Goal: Information Seeking & Learning: Learn about a topic

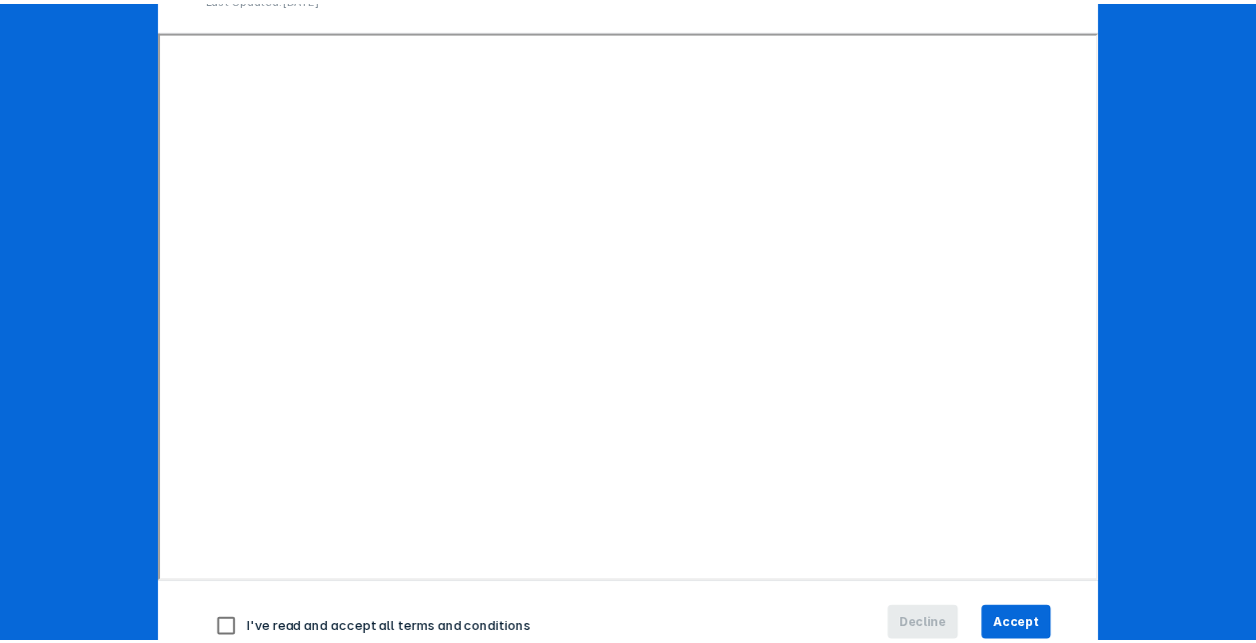
scroll to position [306, 0]
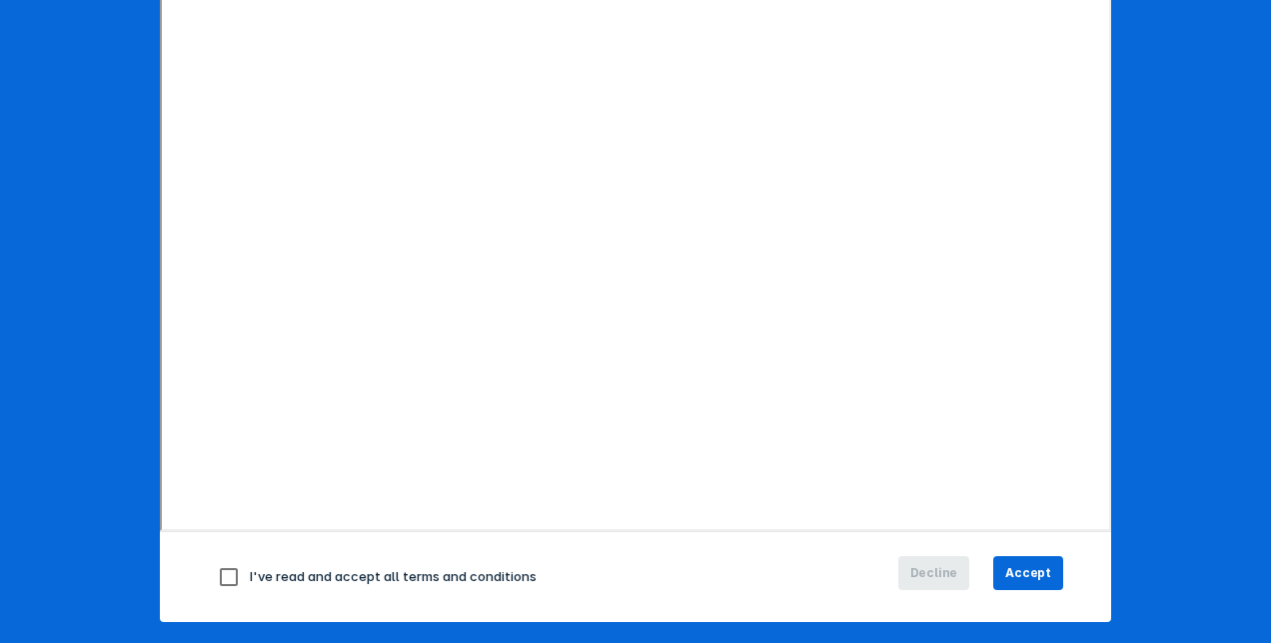
click at [215, 573] on input "checkbox" at bounding box center [229, 577] width 42 height 42
checkbox input "true"
click at [1021, 575] on span "Accept" at bounding box center [1028, 573] width 46 height 18
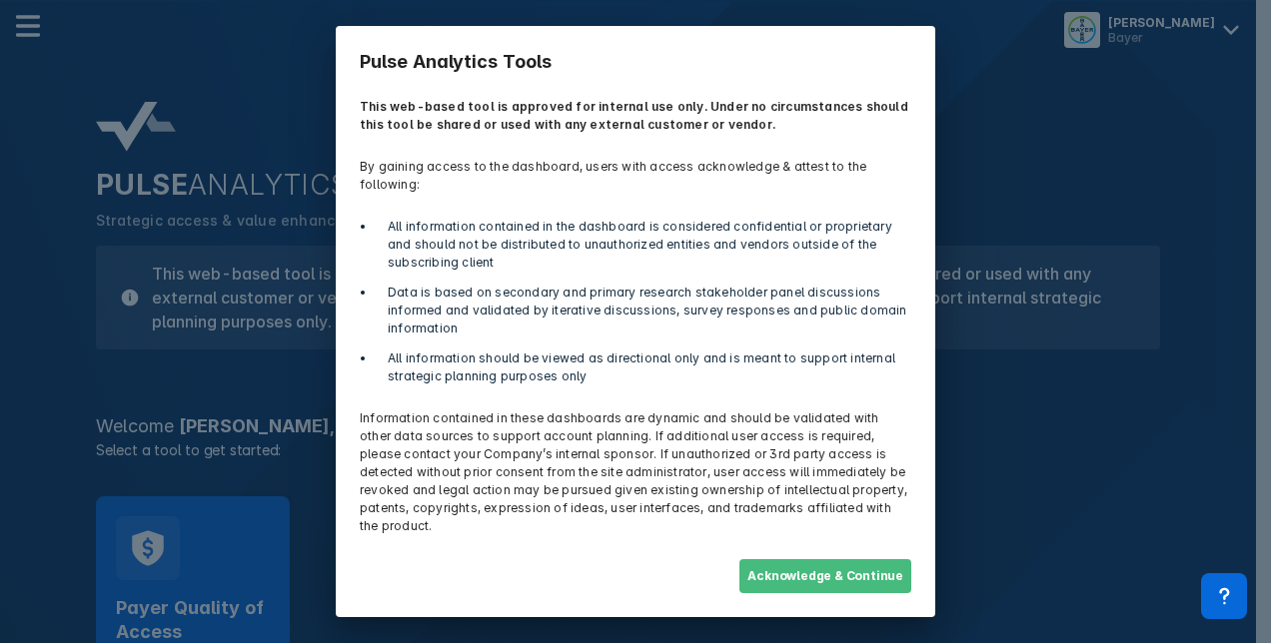
click at [848, 559] on button "Acknowledge & Continue" at bounding box center [825, 576] width 172 height 34
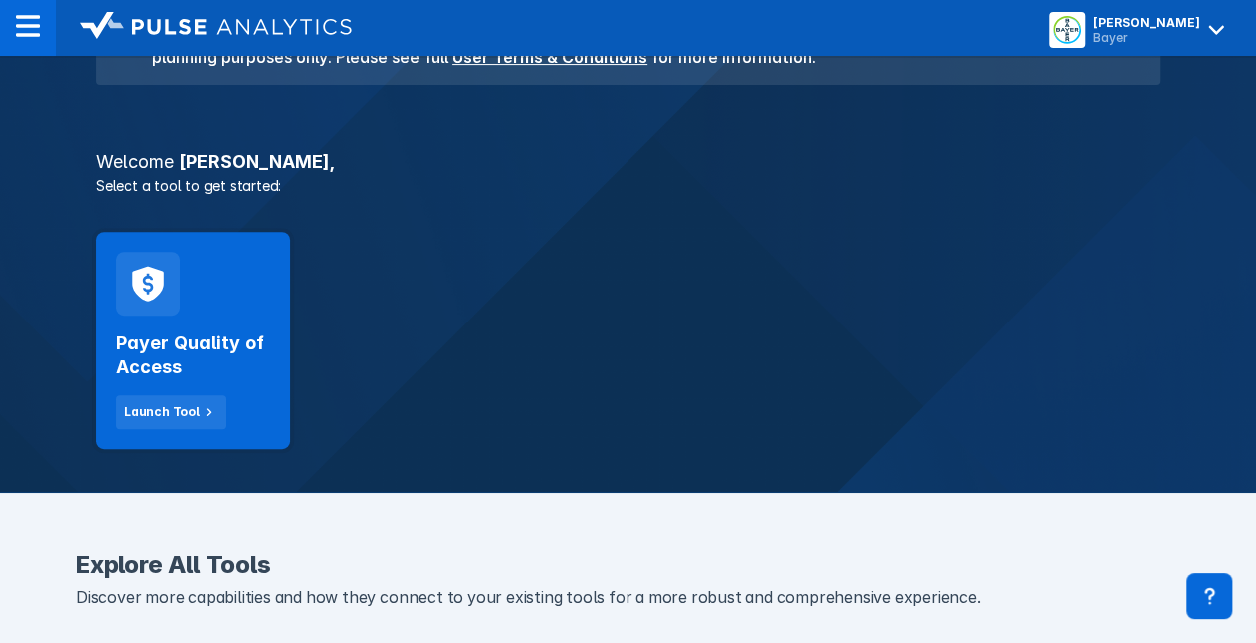
scroll to position [302, 0]
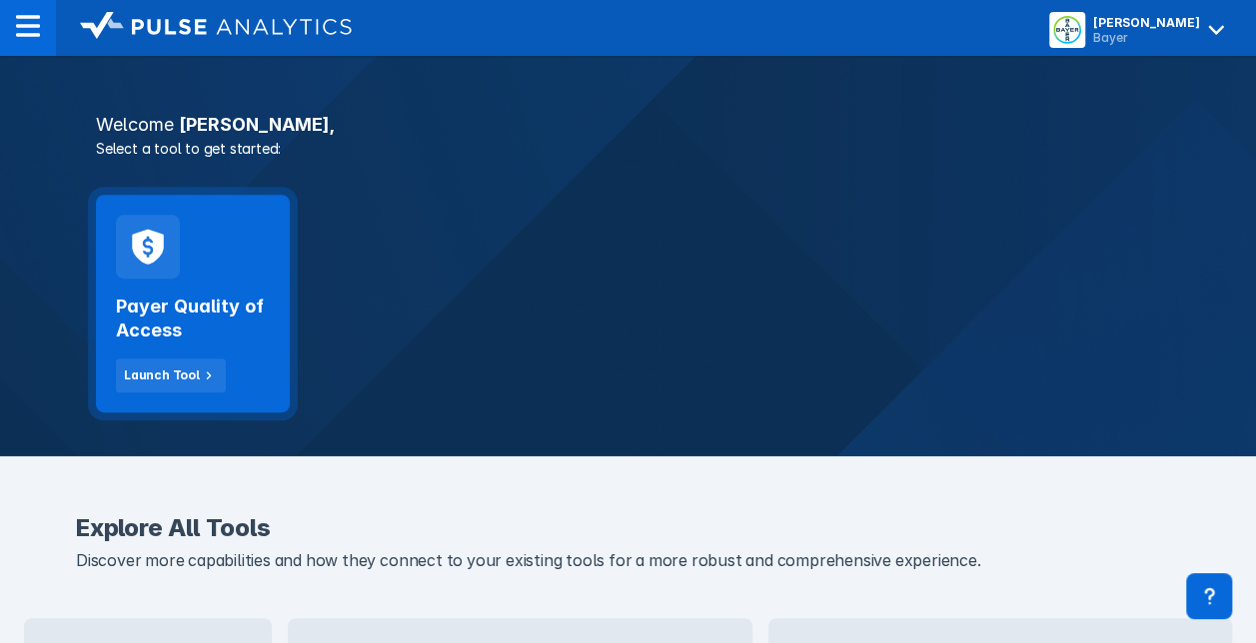
click at [255, 236] on div "Payer Quality of Access Launch Tool" at bounding box center [193, 304] width 194 height 218
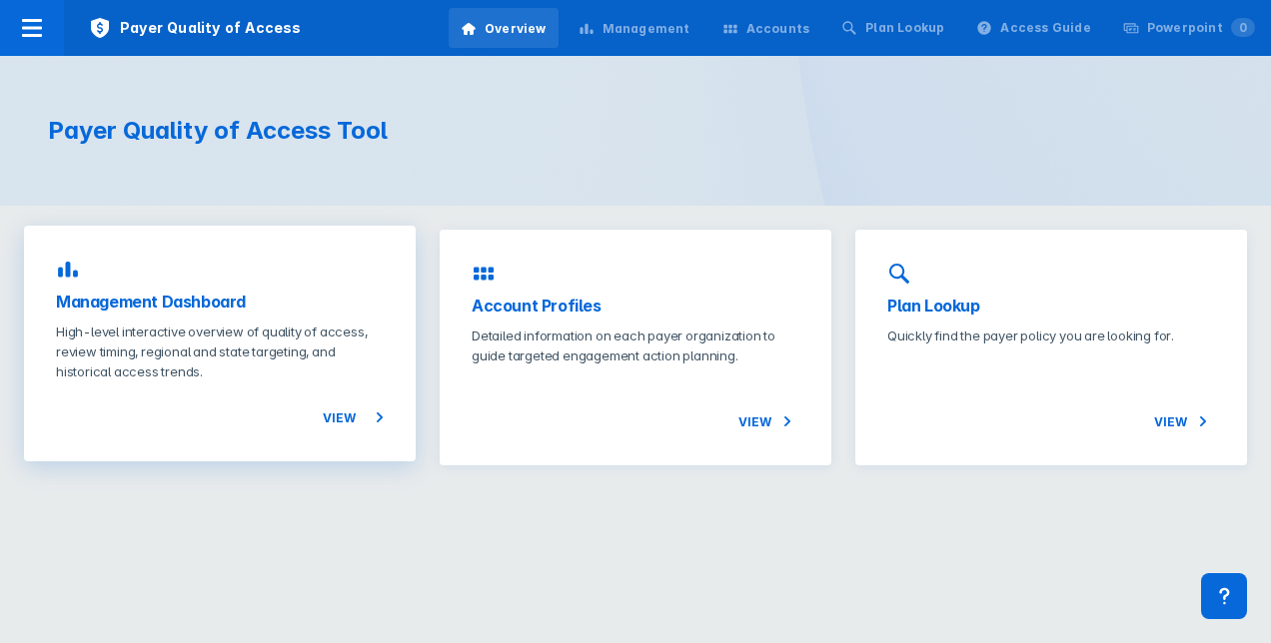
click at [184, 309] on h3 "Management Dashboard" at bounding box center [220, 302] width 328 height 24
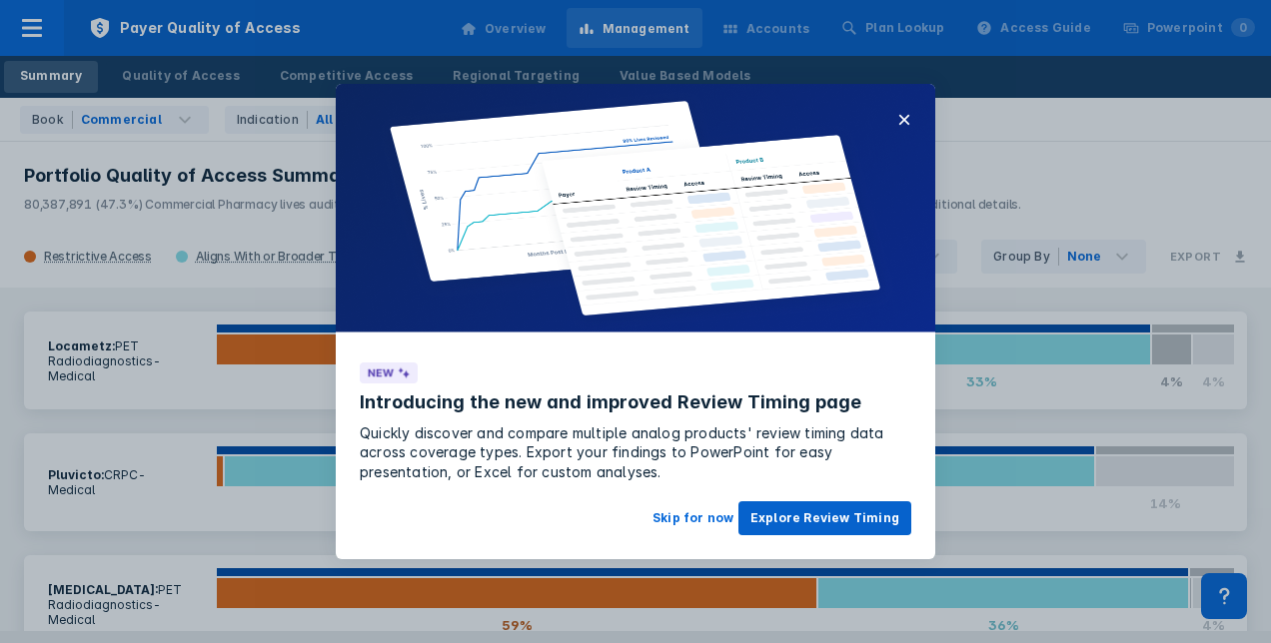
click at [833, 514] on button "Explore Review Timing" at bounding box center [824, 518] width 173 height 34
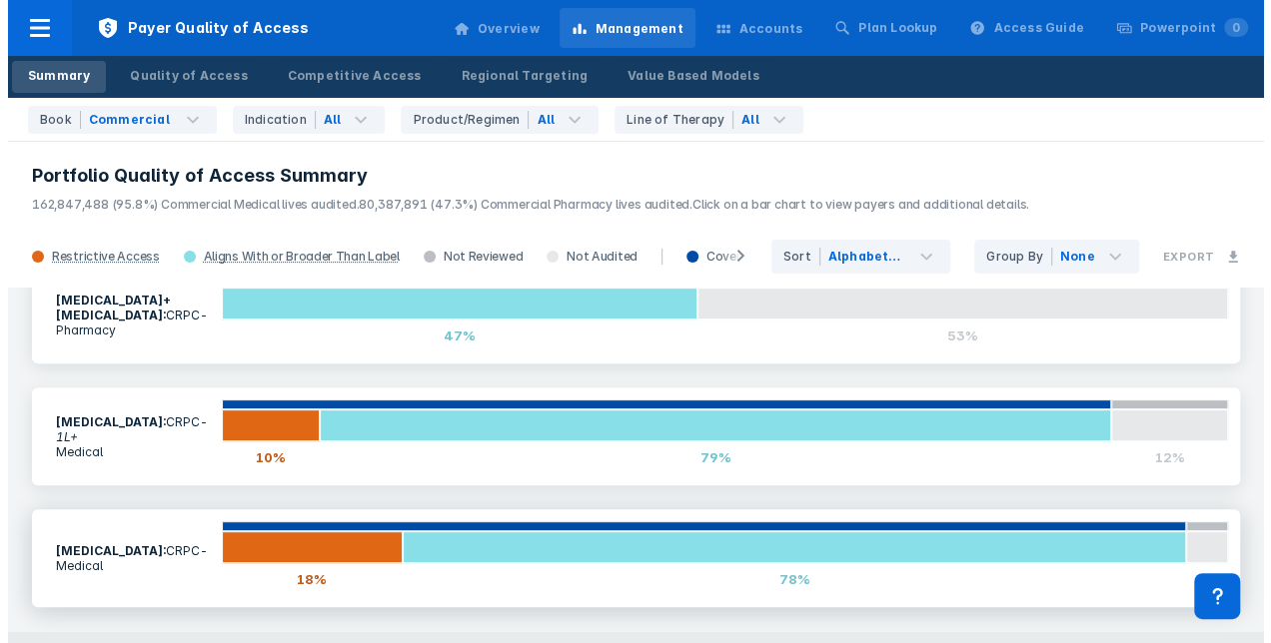
scroll to position [404, 0]
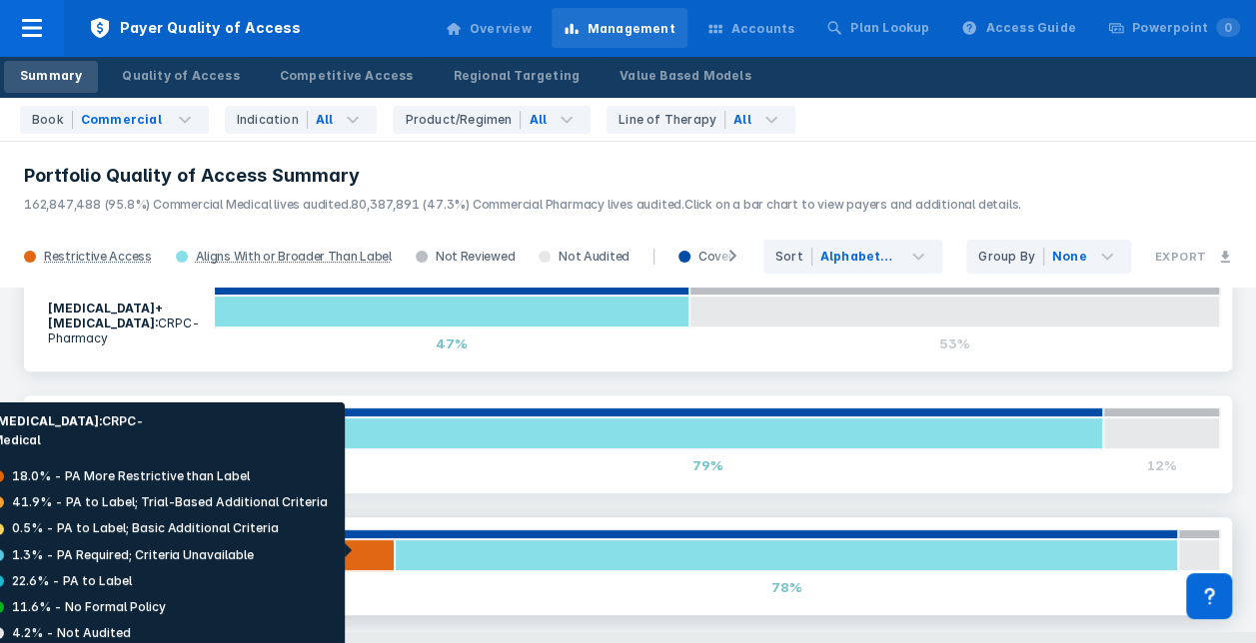
click at [351, 550] on div at bounding box center [304, 555] width 181 height 32
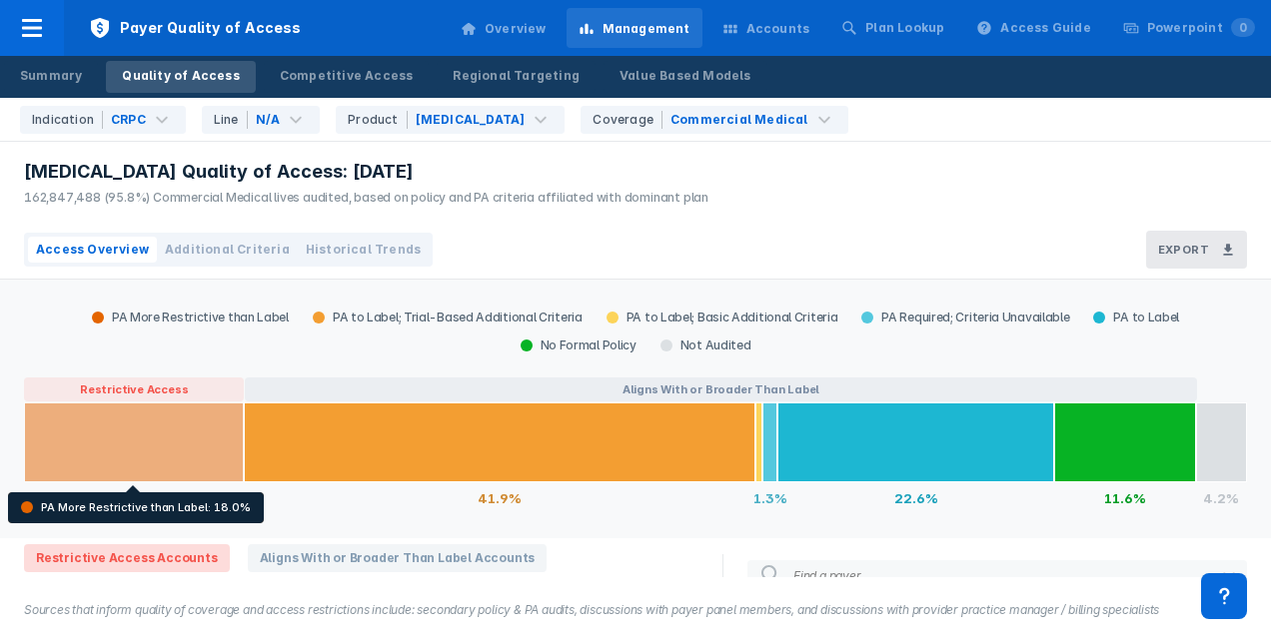
click at [163, 432] on div at bounding box center [134, 443] width 220 height 80
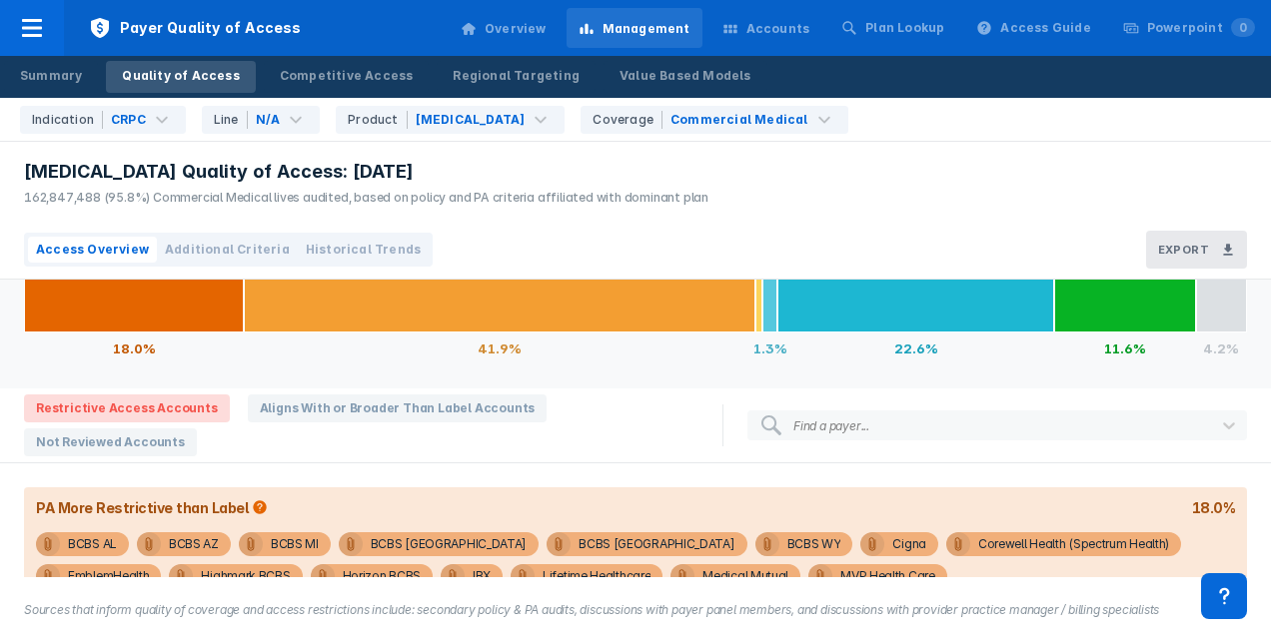
scroll to position [146, 0]
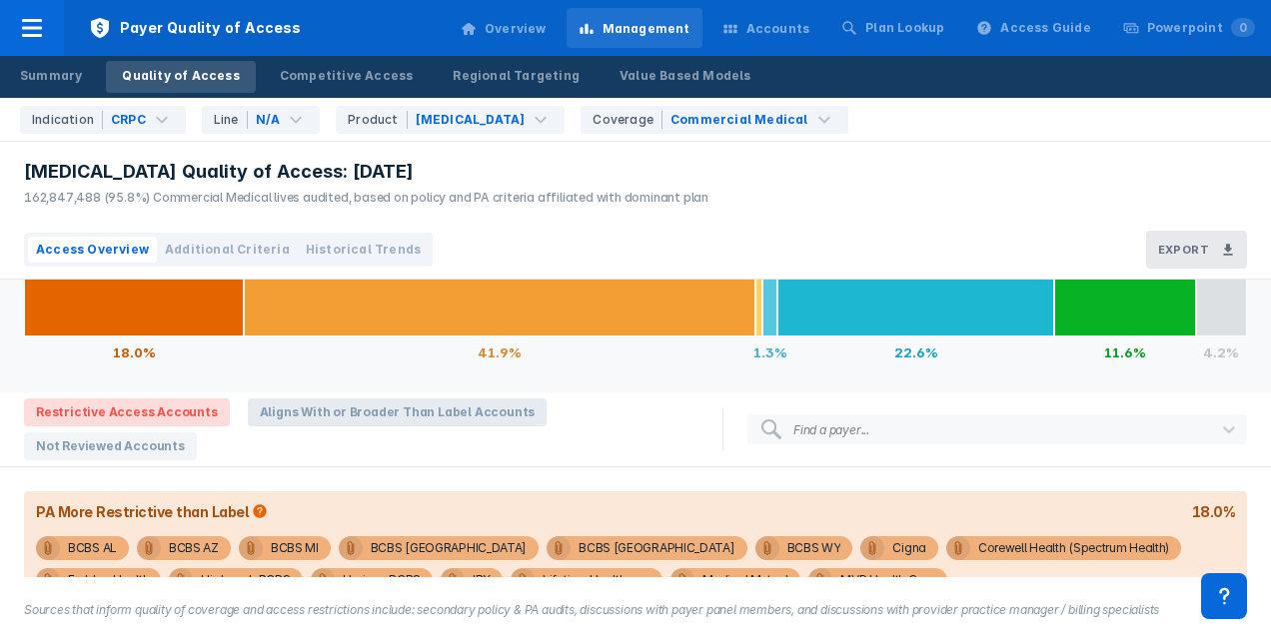
click at [282, 412] on span "Aligns With or Broader Than Label Accounts" at bounding box center [398, 413] width 300 height 28
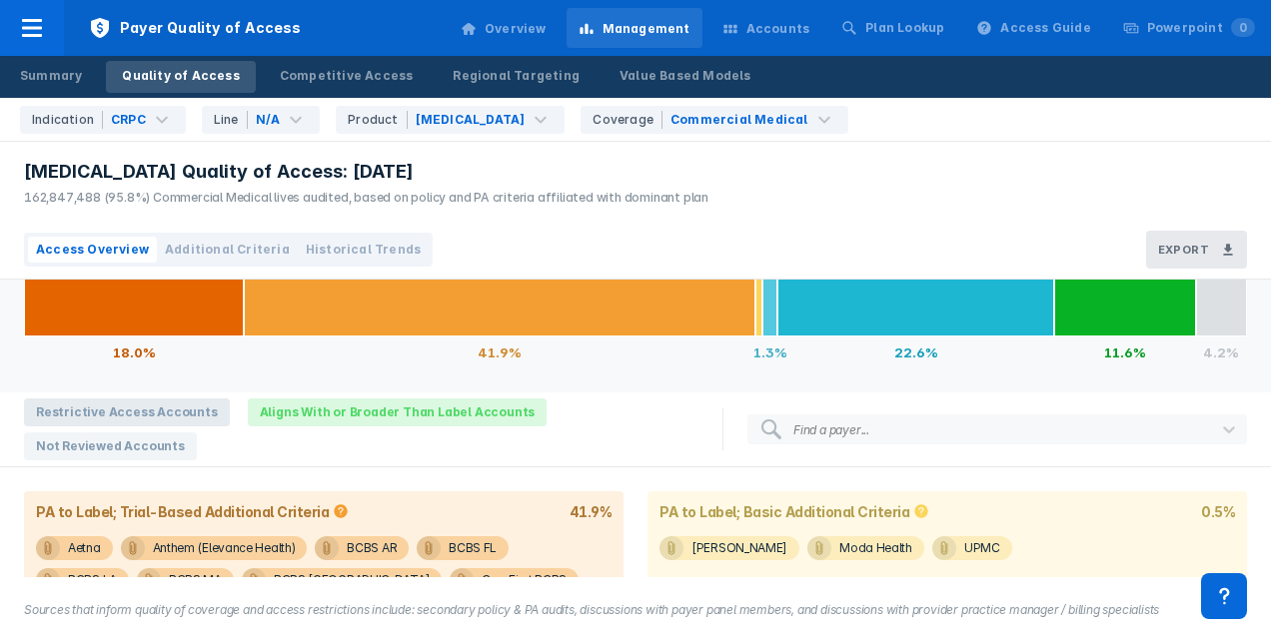
click at [103, 408] on span "Restrictive Access Accounts" at bounding box center [127, 413] width 206 height 28
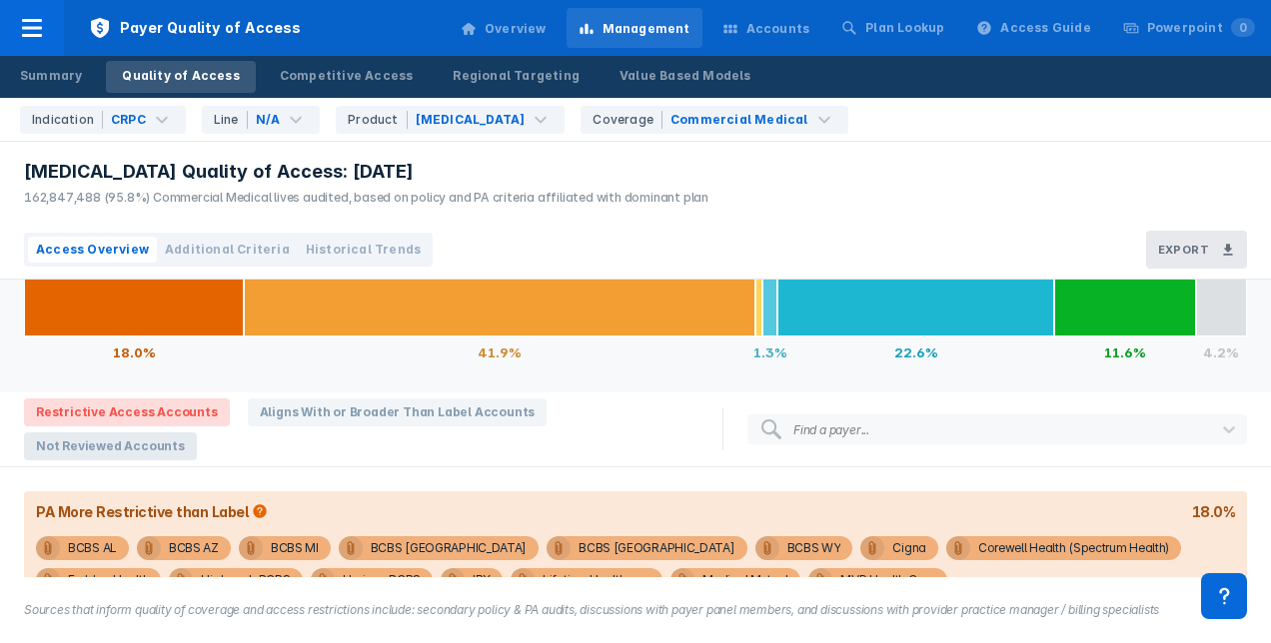
scroll to position [200, 0]
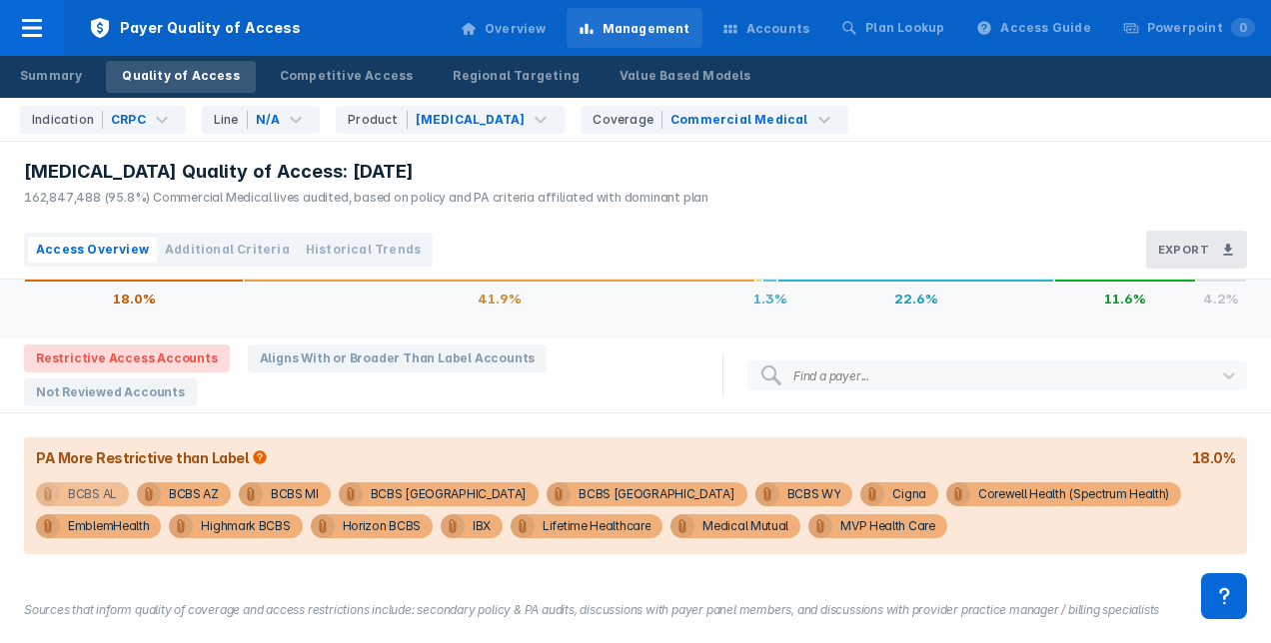
click at [84, 490] on div "BCBS AL" at bounding box center [92, 494] width 49 height 24
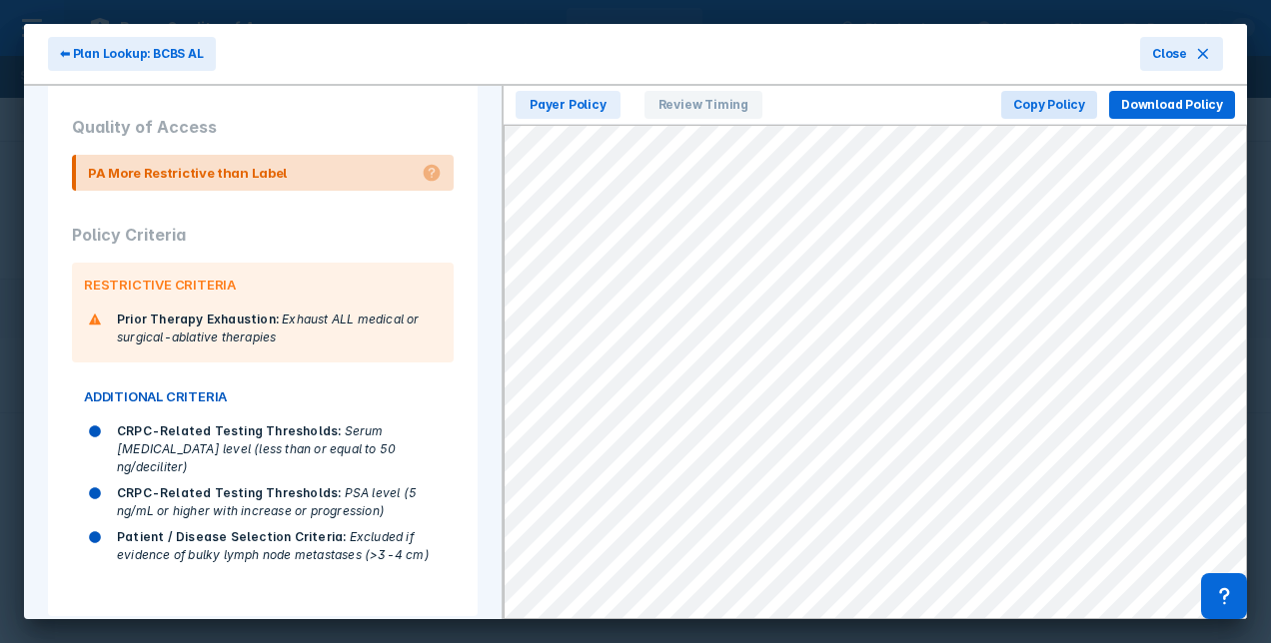
scroll to position [427, 0]
click at [395, 352] on div "RESTRICTIVE CRITERIA Prior Therapy Exhaustion : Exhaust ALL medical or surgical…" at bounding box center [263, 312] width 382 height 100
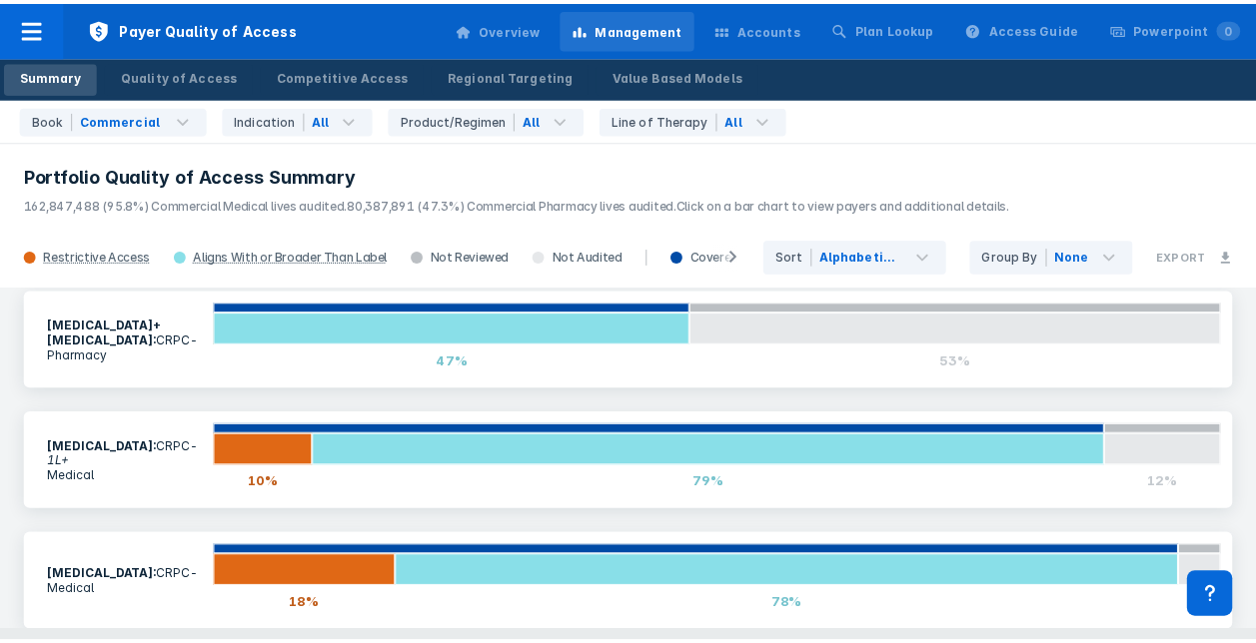
scroll to position [412, 0]
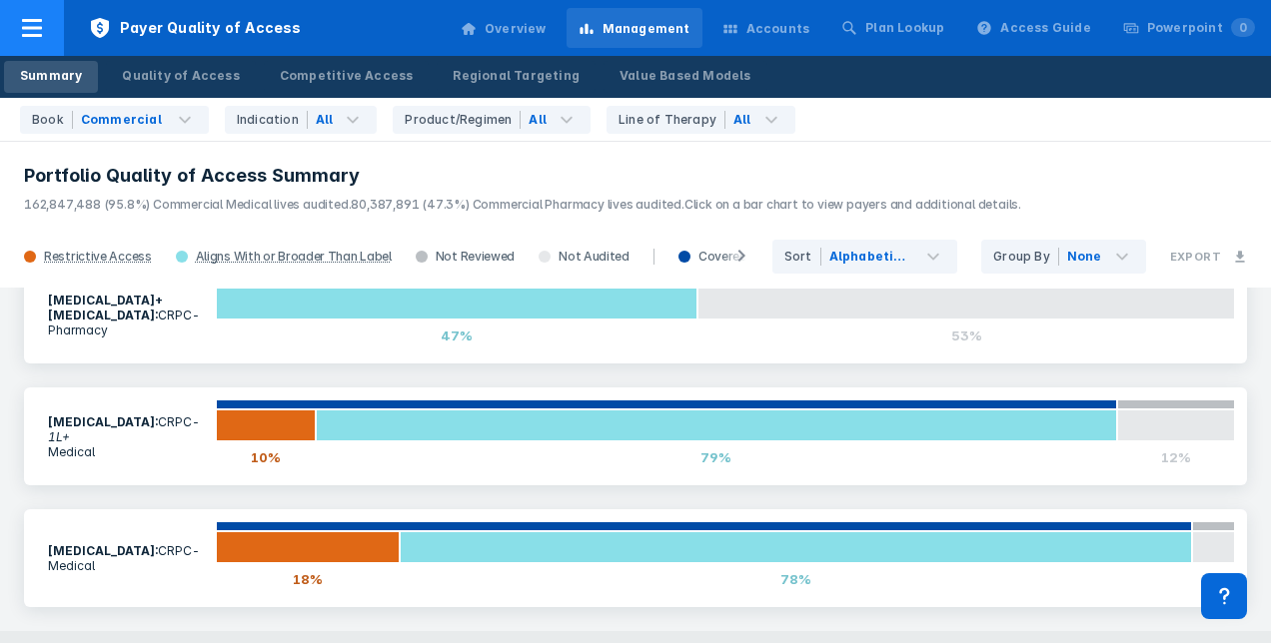
click at [21, 26] on icon at bounding box center [32, 28] width 24 height 24
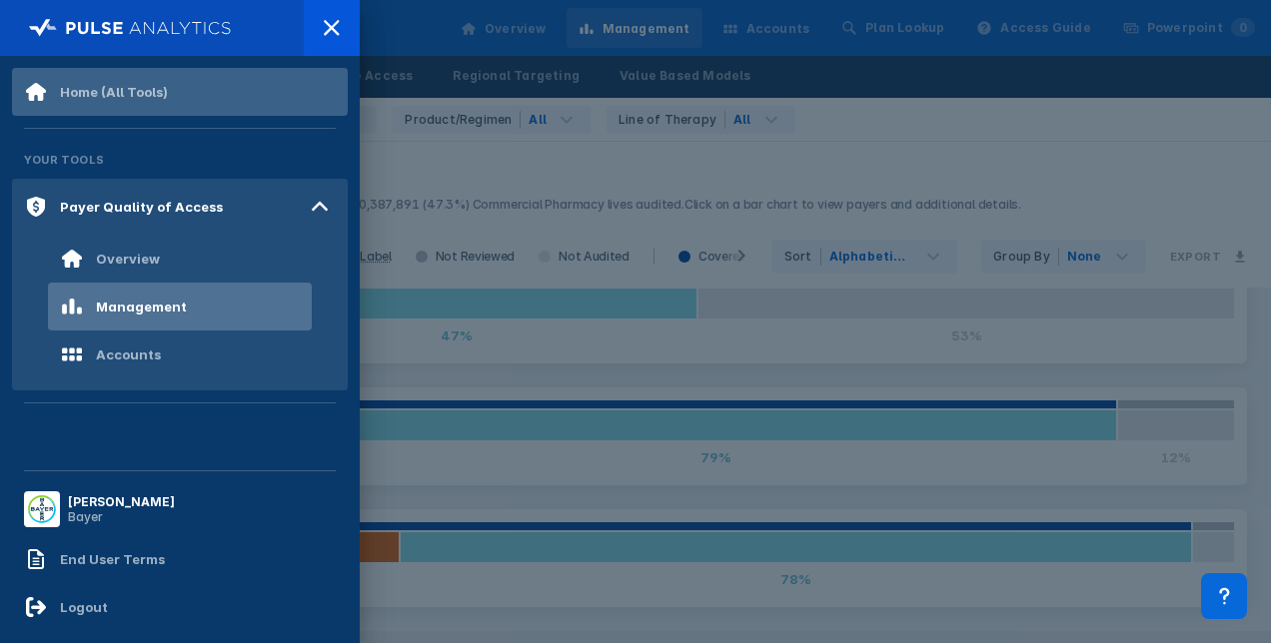
click at [78, 95] on div "Home (All Tools)" at bounding box center [114, 92] width 108 height 16
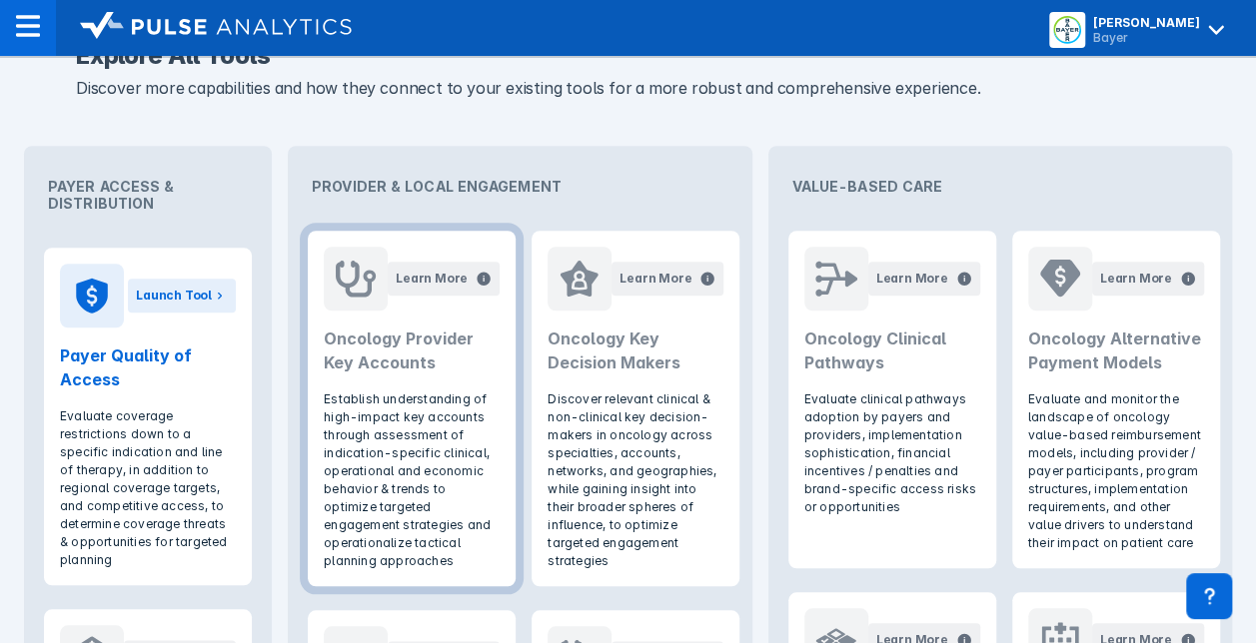
scroll to position [765, 0]
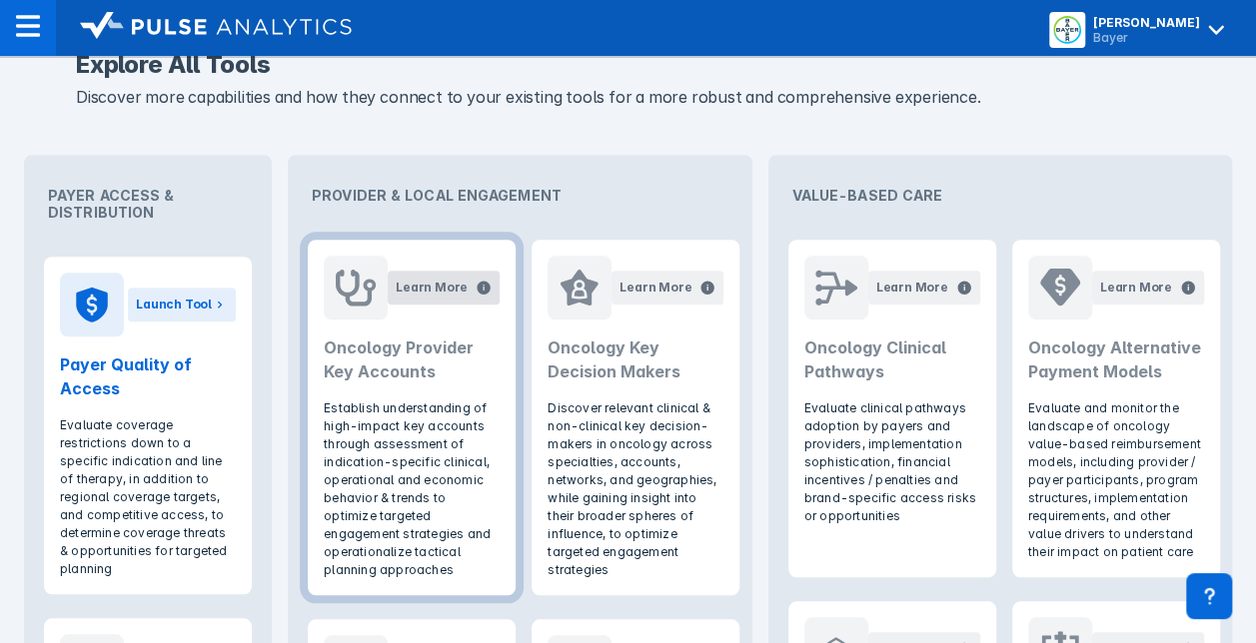
click at [430, 282] on div "Learn More" at bounding box center [432, 288] width 72 height 18
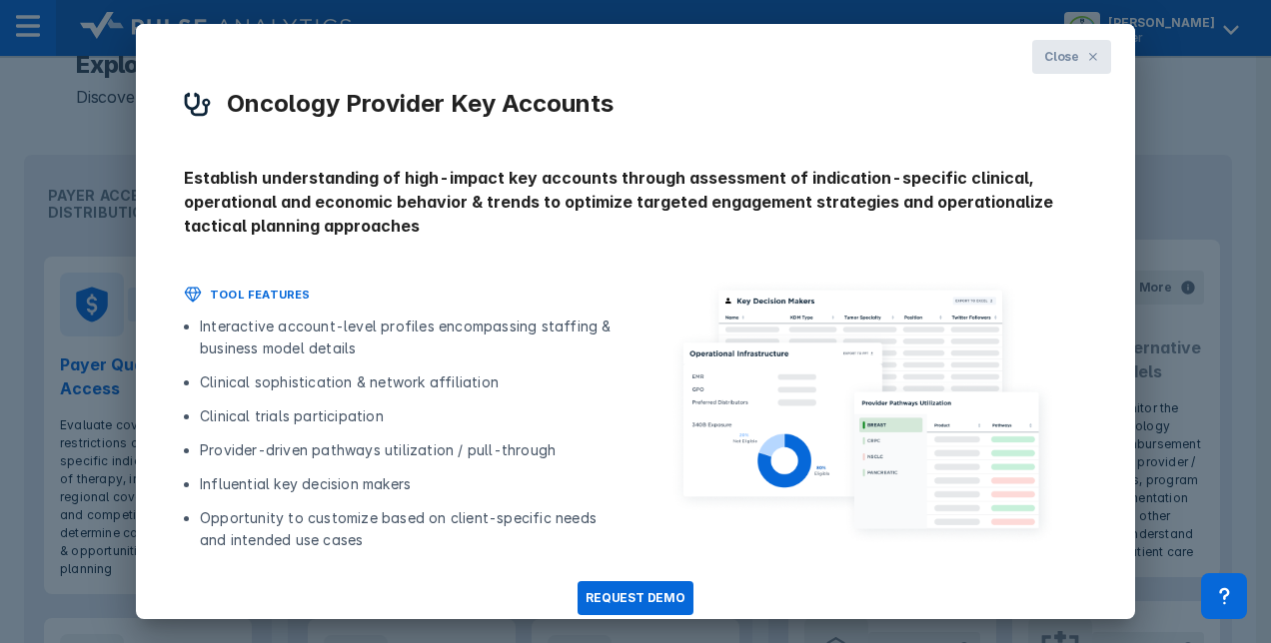
click at [1046, 48] on span "Close" at bounding box center [1061, 57] width 35 height 18
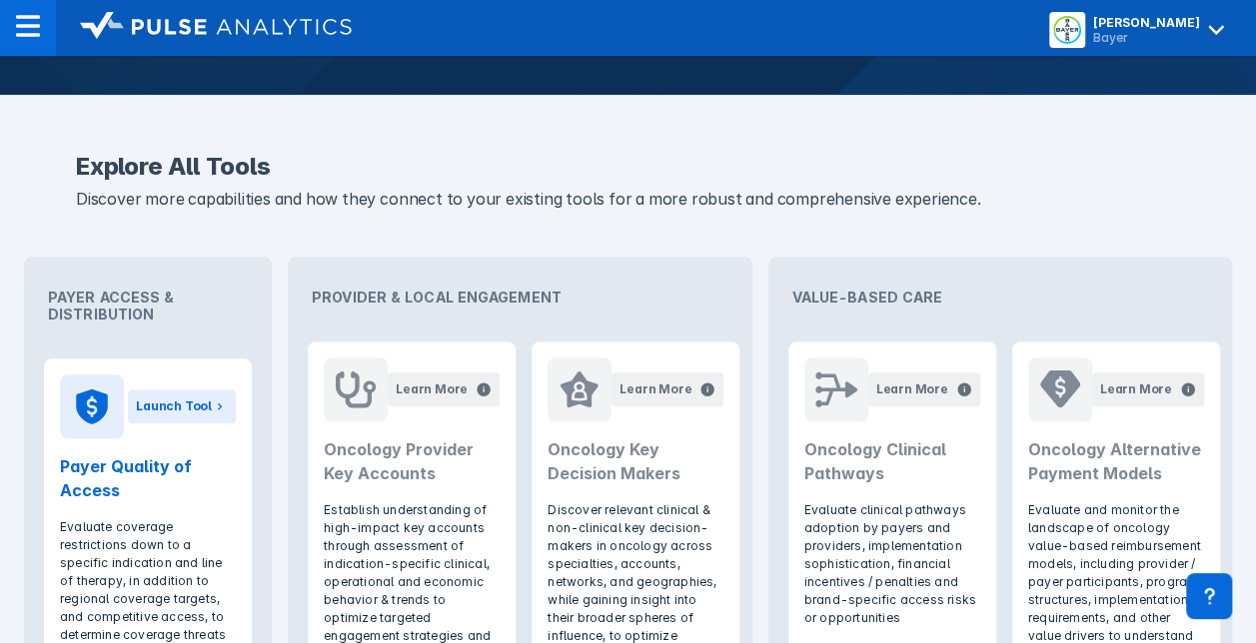
scroll to position [662, 0]
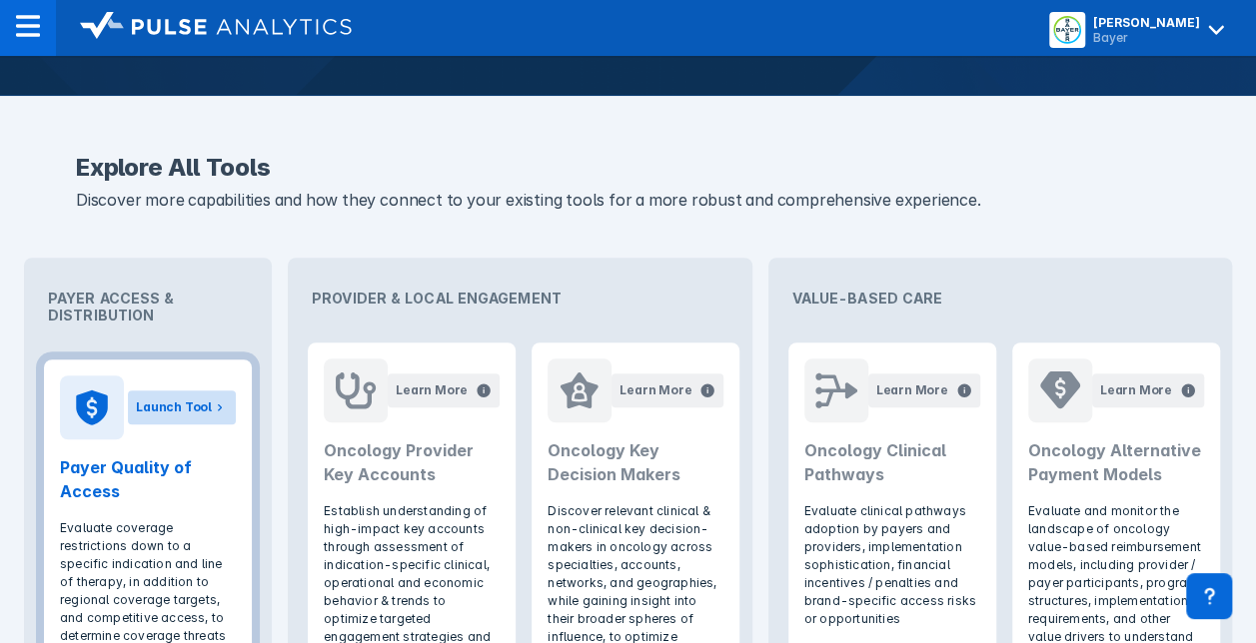
click at [194, 396] on button "Launch Tool" at bounding box center [182, 408] width 108 height 34
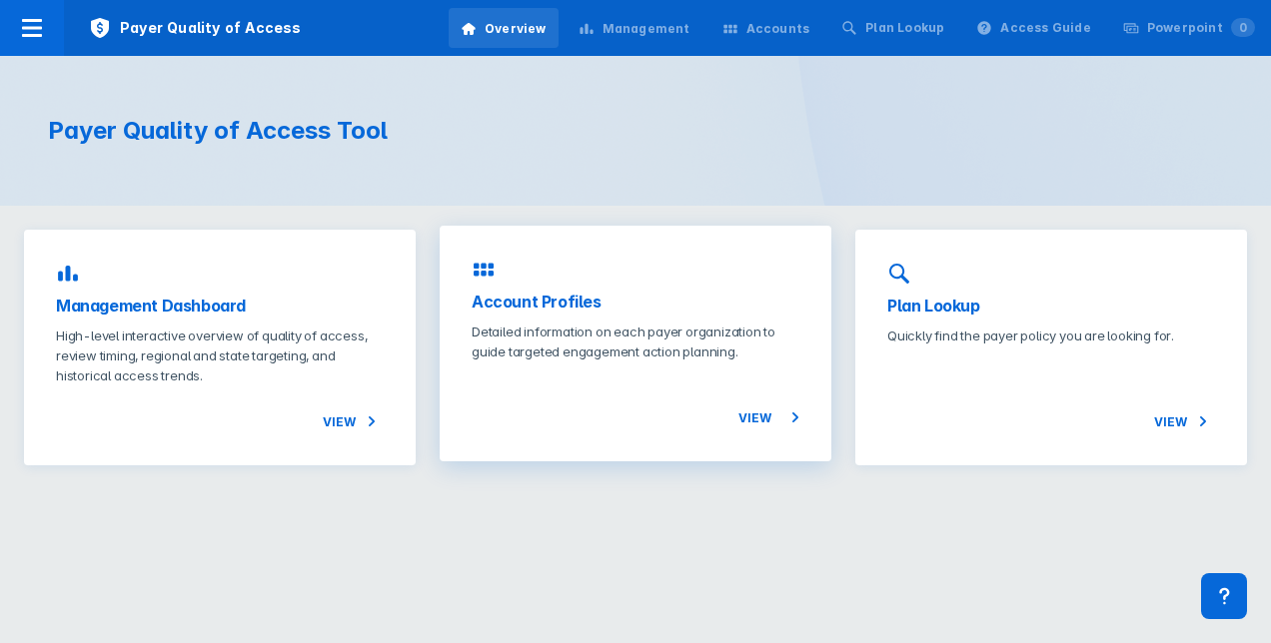
click at [725, 418] on div "View" at bounding box center [635, 396] width 328 height 68
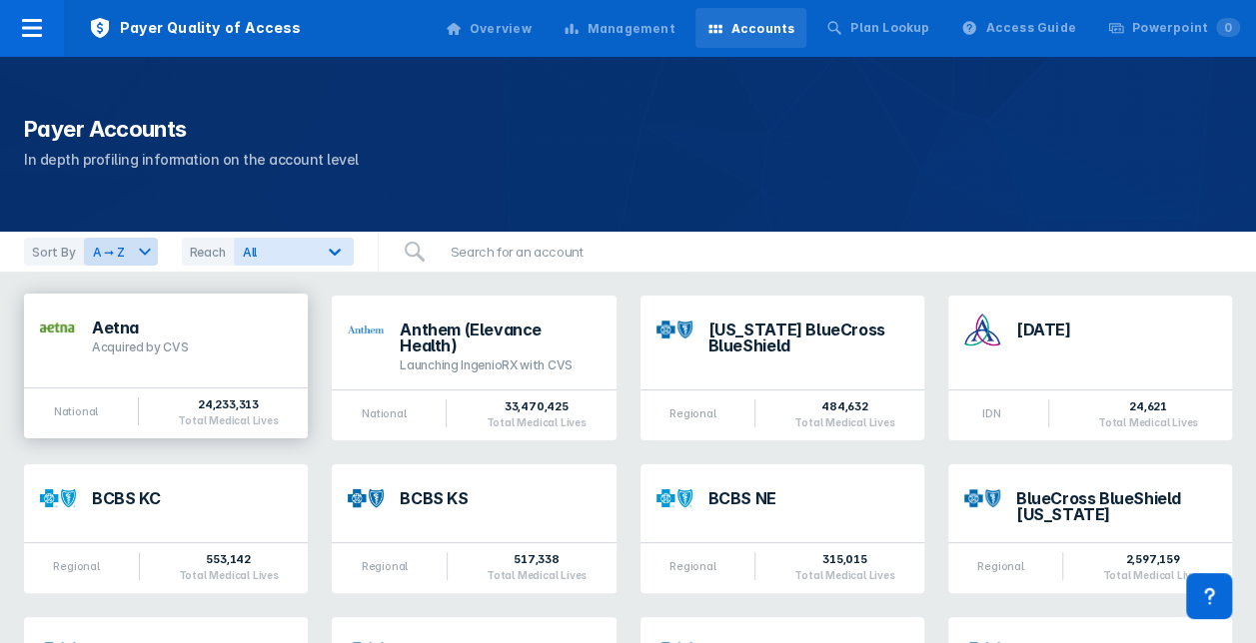
scroll to position [2, 0]
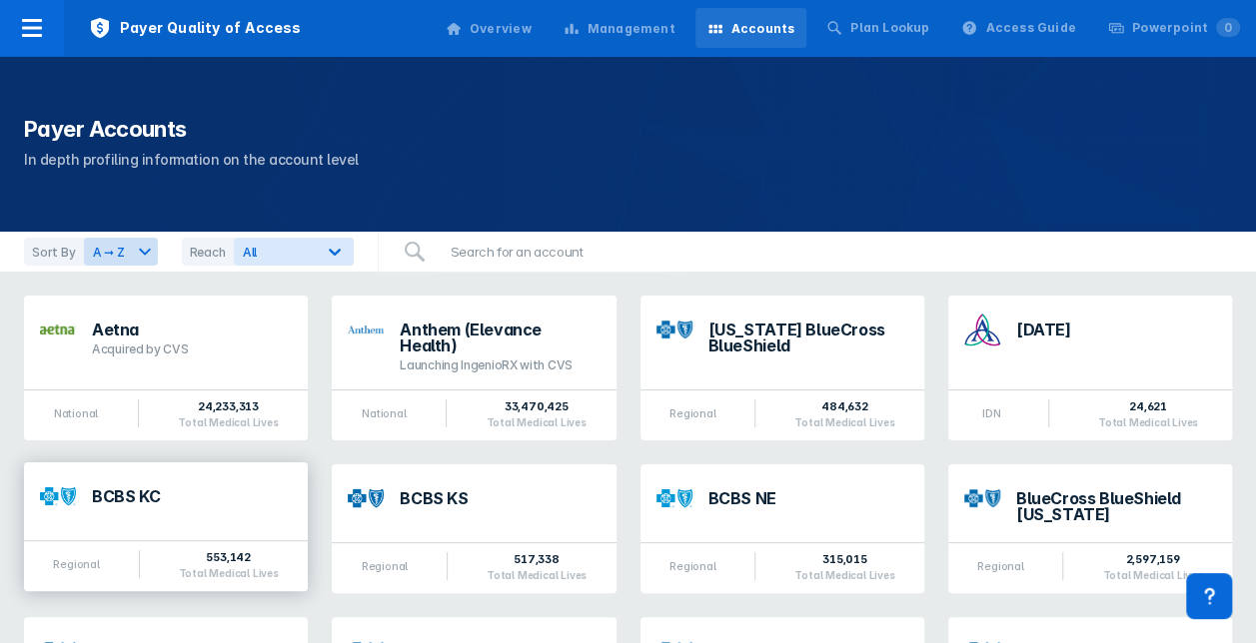
click at [140, 493] on div "BCBS KC" at bounding box center [192, 501] width 200 height 26
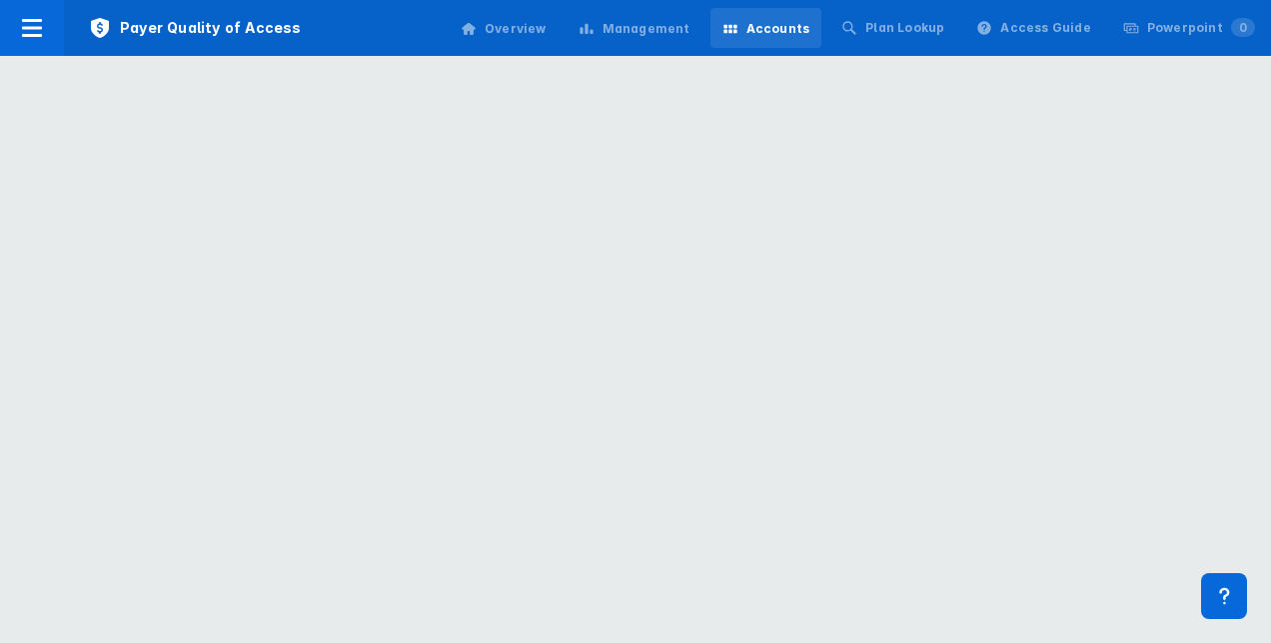
click at [140, 0] on html "Payer Quality of Access Overview Management Accounts Plan Lookup Access Guide P…" at bounding box center [635, 0] width 1271 height 0
